Goal: Task Accomplishment & Management: Use online tool/utility

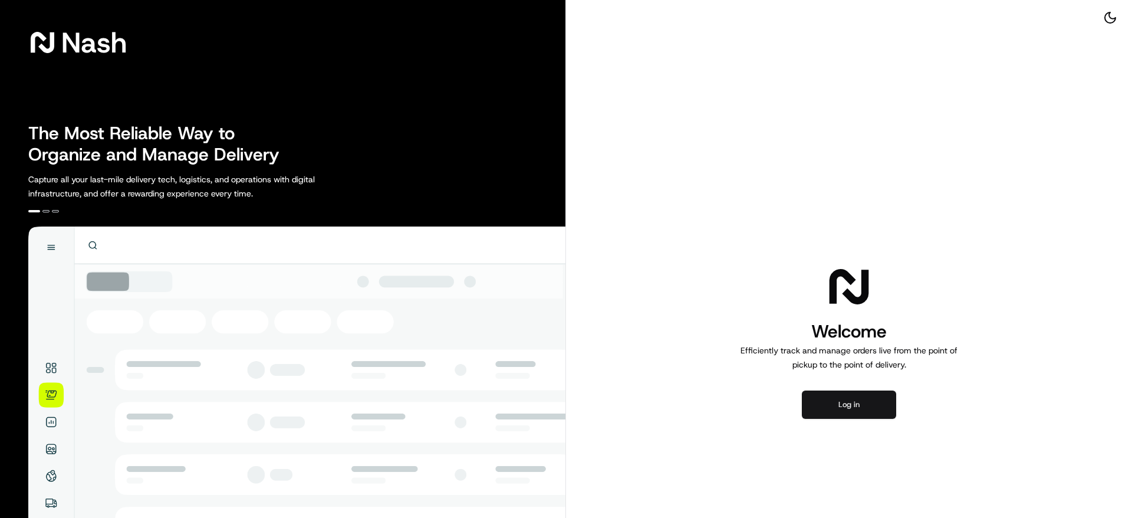
click at [863, 398] on button "Log in" at bounding box center [849, 404] width 94 height 28
